Goal: Task Accomplishment & Management: Manage account settings

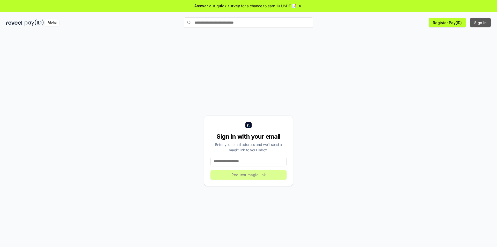
click at [480, 24] on button "Sign In" at bounding box center [480, 22] width 21 height 9
click at [478, 25] on button "Sign In" at bounding box center [480, 22] width 21 height 9
click at [55, 24] on div "Alpha" at bounding box center [52, 22] width 14 height 6
click at [28, 23] on img at bounding box center [34, 22] width 19 height 6
click at [458, 23] on button "Register Pay(ID)" at bounding box center [446, 22] width 37 height 9
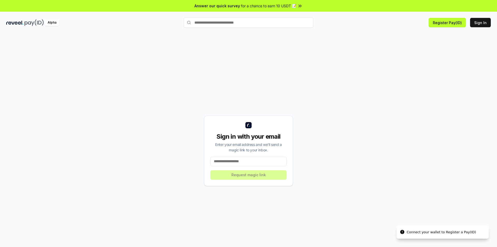
click at [314, 33] on div "Sign in with your email Enter your email address and we’ll send a magic link to…" at bounding box center [248, 145] width 497 height 232
click at [240, 158] on input at bounding box center [248, 161] width 76 height 9
drag, startPoint x: 260, startPoint y: 165, endPoint x: 259, endPoint y: 162, distance: 3.3
click at [260, 165] on input at bounding box center [248, 161] width 76 height 9
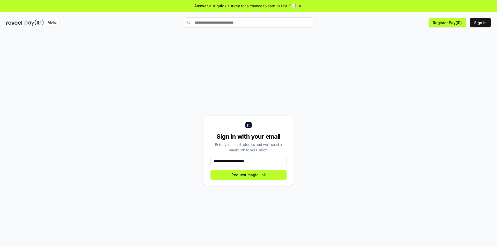
type input "**********"
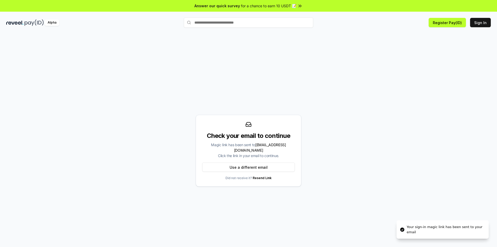
click at [259, 155] on div "Magic link has been sent to xuancuc223341@gmail.com Click the link in your emai…" at bounding box center [248, 150] width 93 height 16
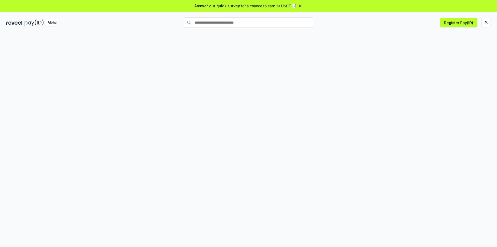
click at [267, 7] on span "for a chance to earn 10 USDT 📝" at bounding box center [268, 5] width 55 height 5
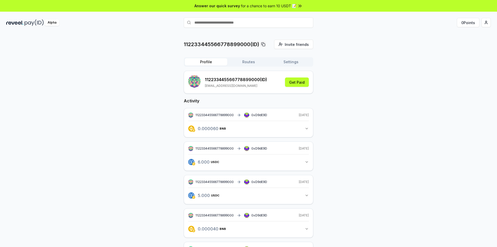
click at [236, 86] on p "[EMAIL_ADDRESS][DOMAIN_NAME]" at bounding box center [236, 86] width 62 height 4
click at [238, 63] on button "Routes" at bounding box center [248, 61] width 42 height 7
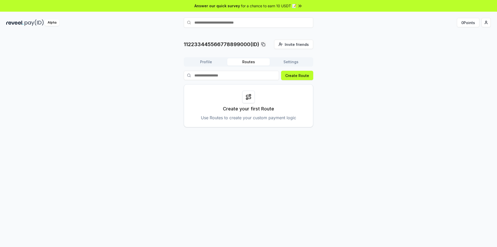
click at [208, 62] on button "Profile" at bounding box center [206, 61] width 42 height 7
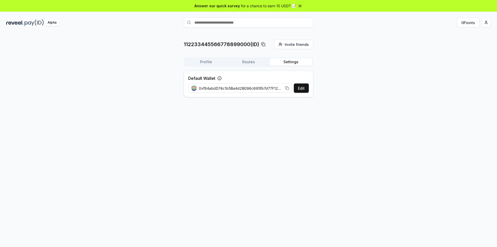
click at [272, 62] on button "Settings" at bounding box center [291, 61] width 42 height 7
click at [243, 60] on button "Routes" at bounding box center [248, 61] width 42 height 7
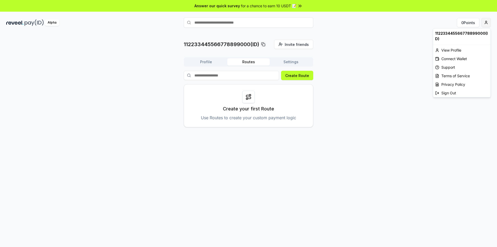
click at [482, 20] on html "Answer our quick survey for a chance to earn 10 USDT 📝 Alpha 0 Points 112233445…" at bounding box center [248, 123] width 497 height 247
click at [455, 51] on div "View Profile" at bounding box center [461, 50] width 57 height 9
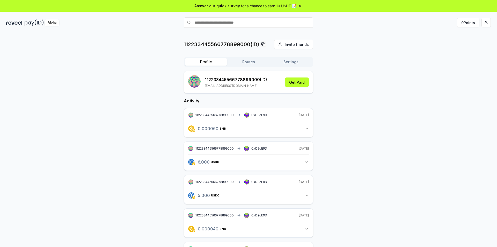
click at [254, 90] on div "112233445566778899000 (ID) [EMAIL_ADDRESS][DOMAIN_NAME] Get Paid" at bounding box center [248, 82] width 129 height 23
